Goal: Check status

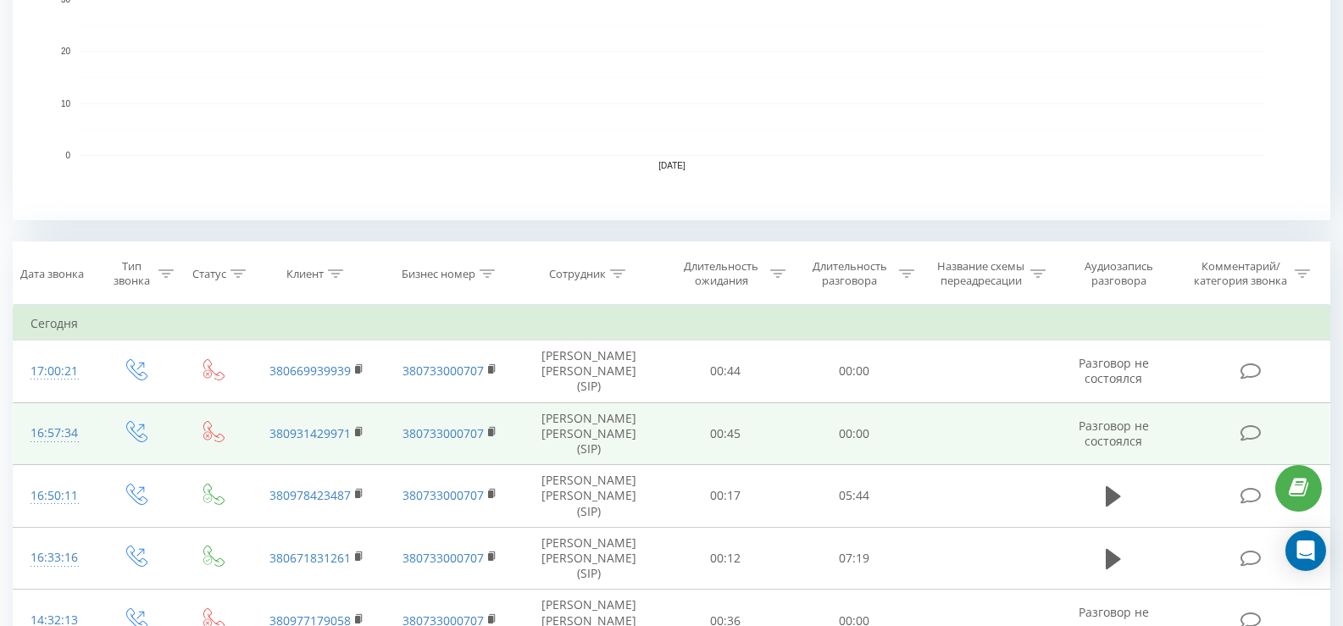
scroll to position [593, 0]
